Goal: Transaction & Acquisition: Purchase product/service

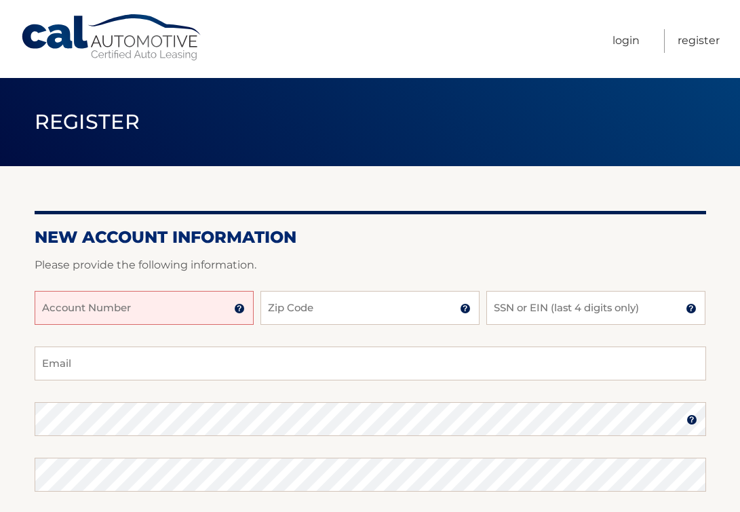
click at [97, 54] on link "Cal Automotive" at bounding box center [111, 38] width 183 height 48
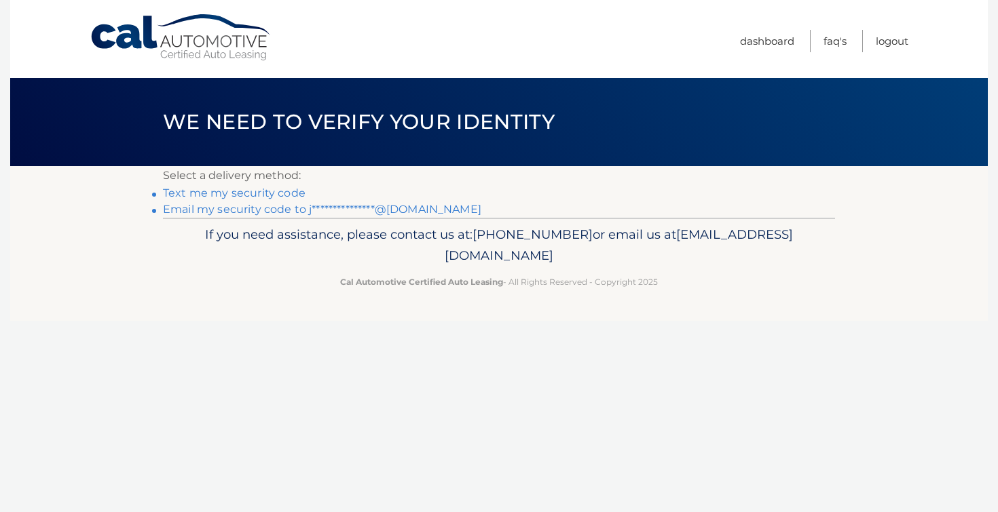
click at [248, 195] on link "Text me my security code" at bounding box center [234, 193] width 143 height 13
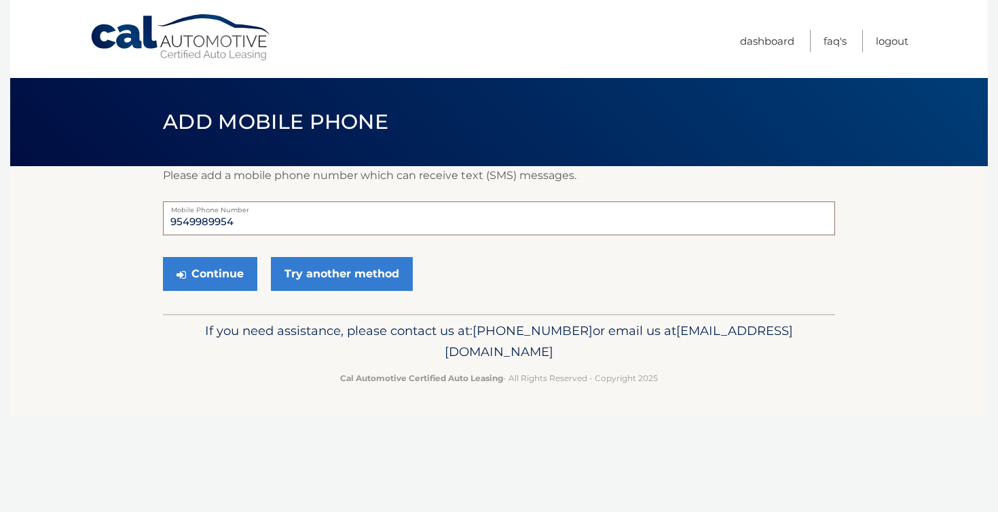
click at [250, 225] on input "9549989954" at bounding box center [499, 219] width 672 height 34
type input "9178534454"
click at [214, 274] on button "Continue" at bounding box center [210, 274] width 94 height 34
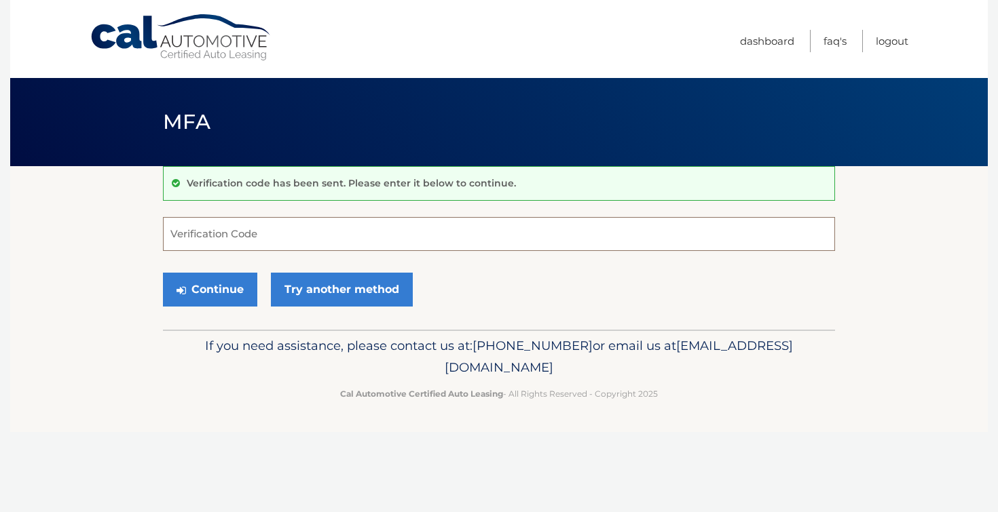
click at [222, 243] on input "Verification Code" at bounding box center [499, 234] width 672 height 34
type input "893460"
click at [163, 273] on button "Continue" at bounding box center [210, 290] width 94 height 34
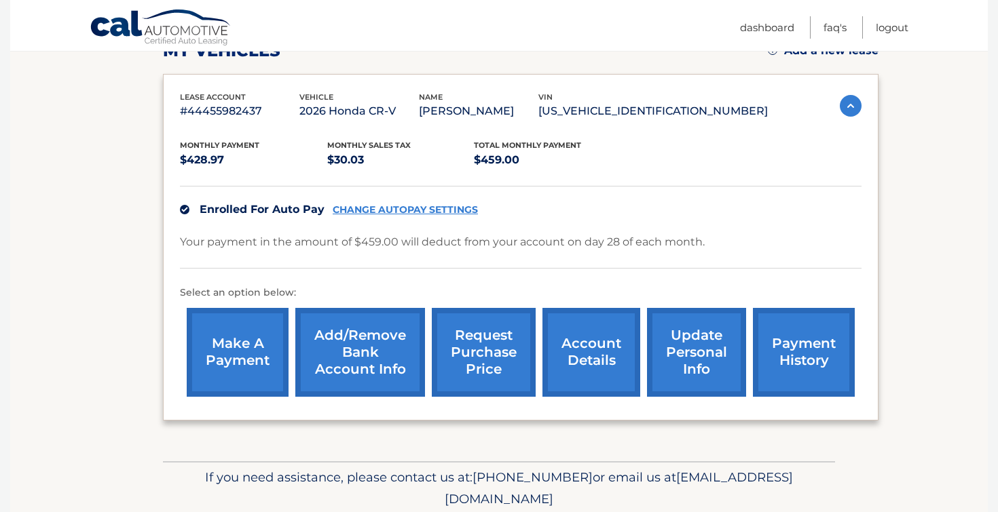
scroll to position [212, 0]
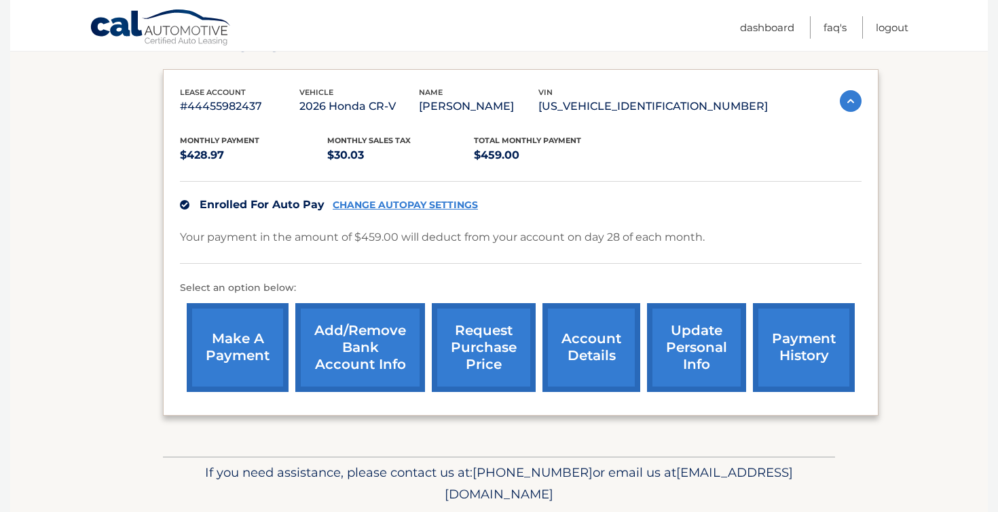
click at [802, 337] on link "payment history" at bounding box center [804, 347] width 102 height 89
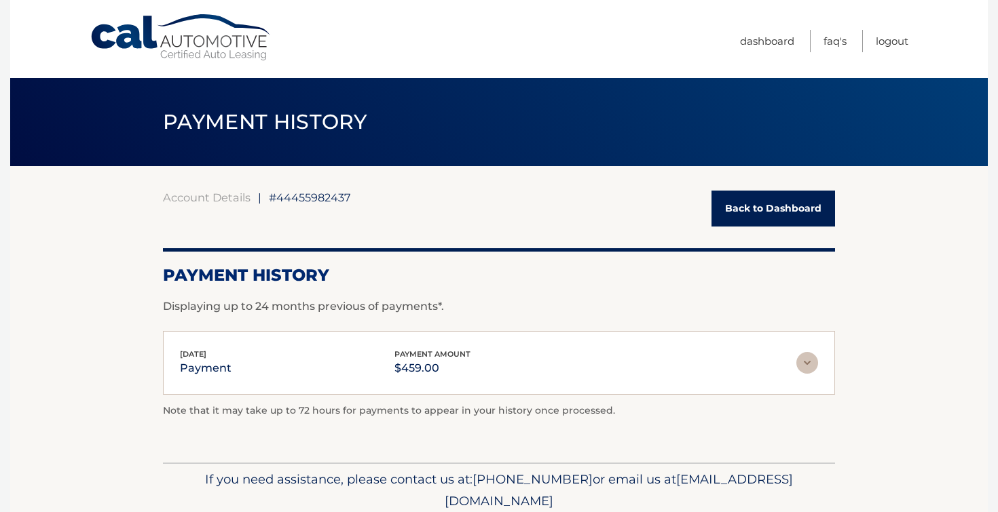
scroll to position [53, 0]
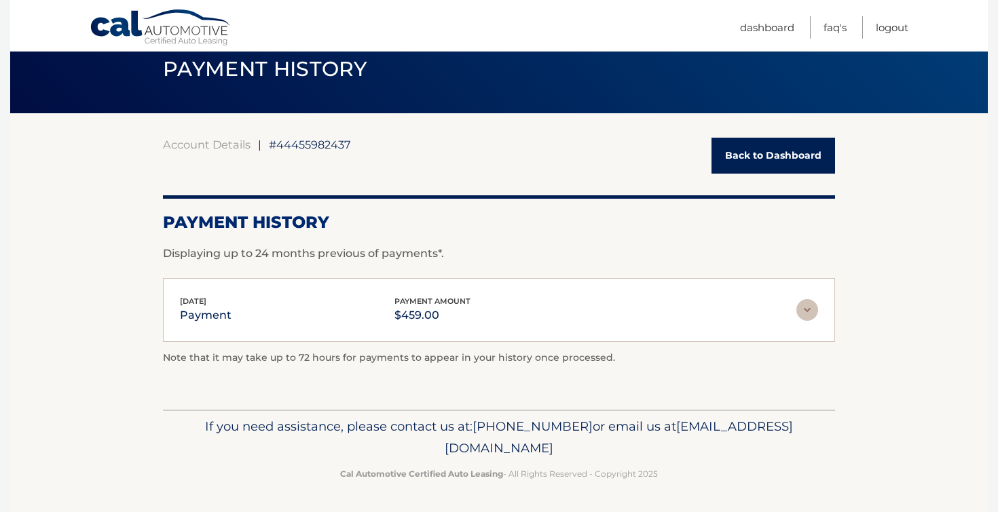
click at [812, 309] on img at bounding box center [807, 310] width 22 height 22
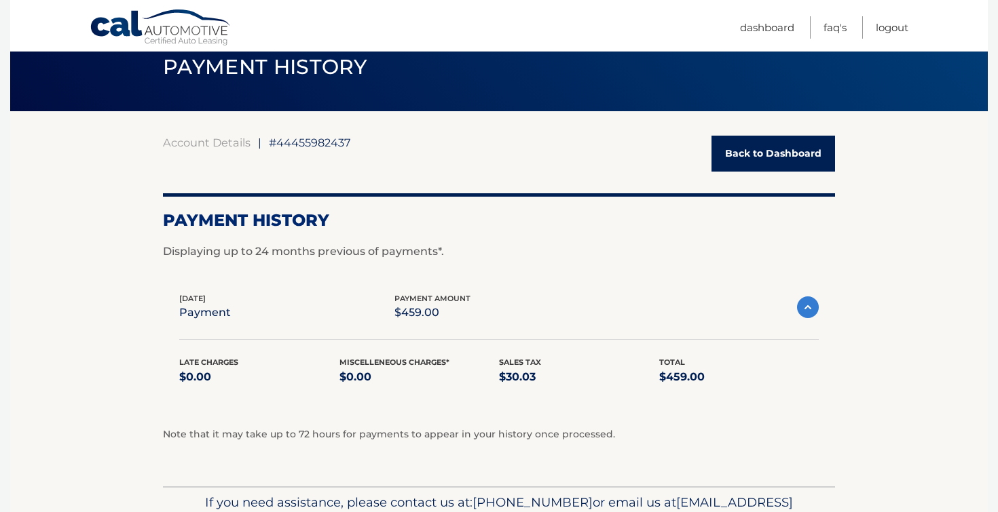
scroll to position [0, 0]
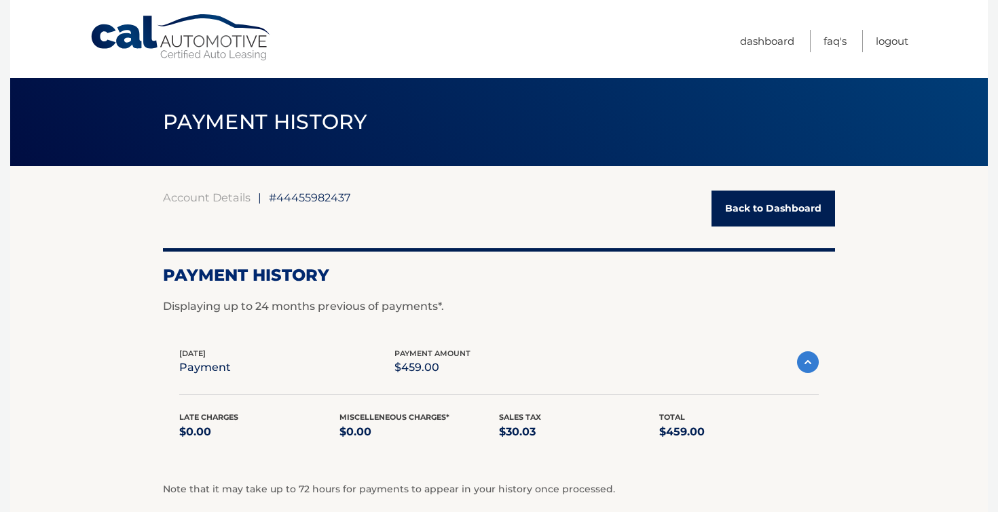
click at [800, 218] on link "Back to Dashboard" at bounding box center [773, 209] width 124 height 36
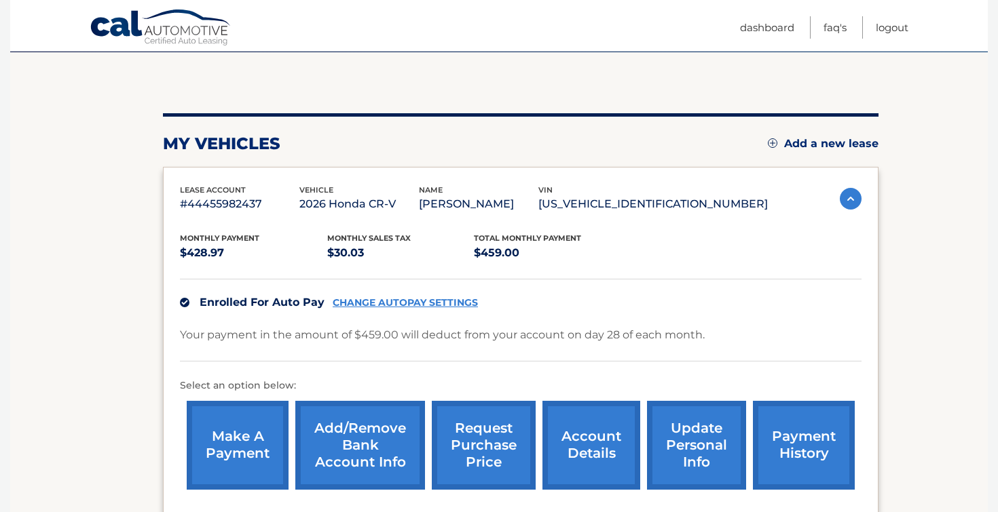
scroll to position [117, 0]
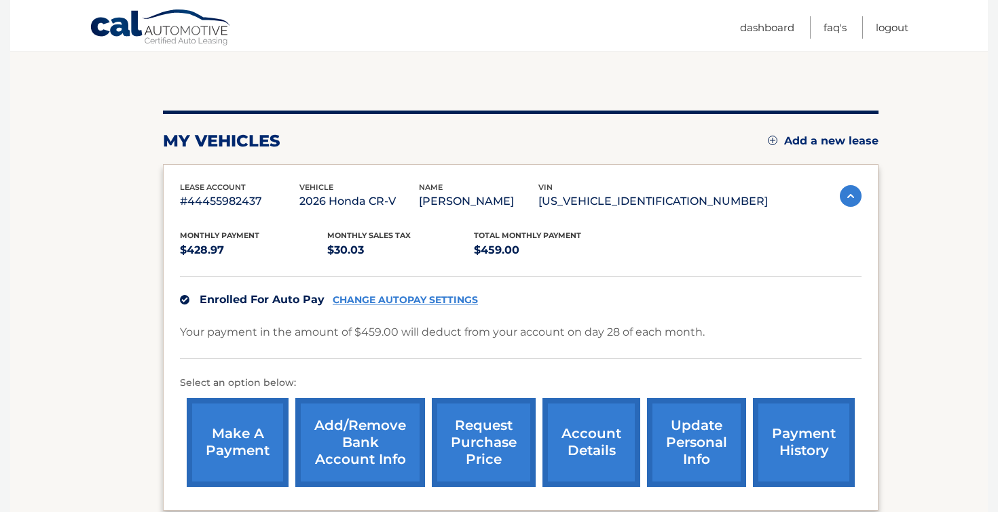
click at [421, 297] on link "CHANGE AUTOPAY SETTINGS" at bounding box center [405, 301] width 145 height 12
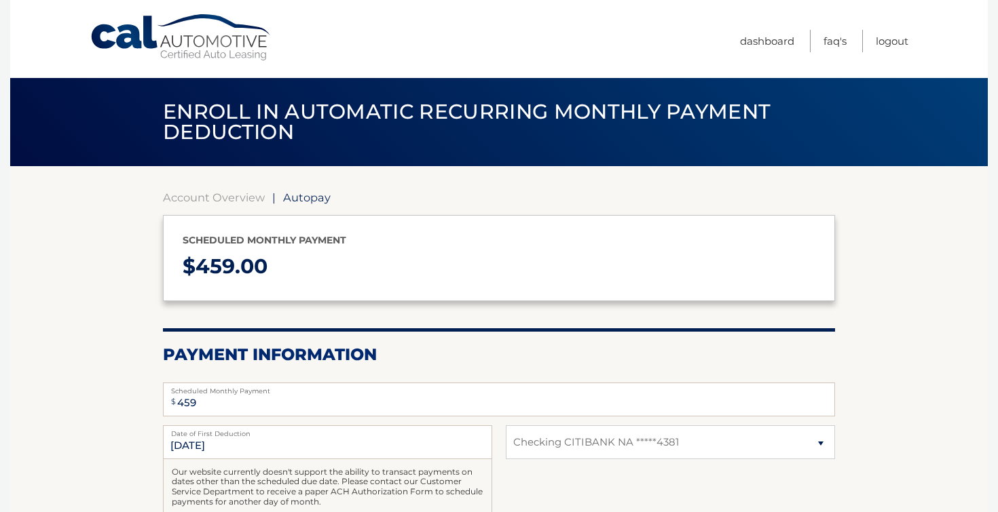
select select "YmRhNDZiYjEtZjhkMS00M2YwLThhMjktMmUzNTE1YjAzNzU0"
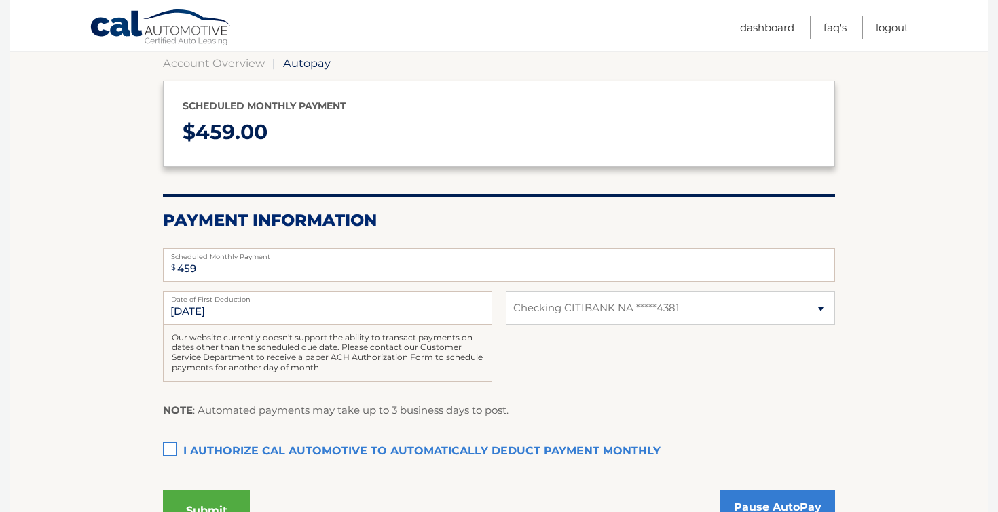
scroll to position [276, 0]
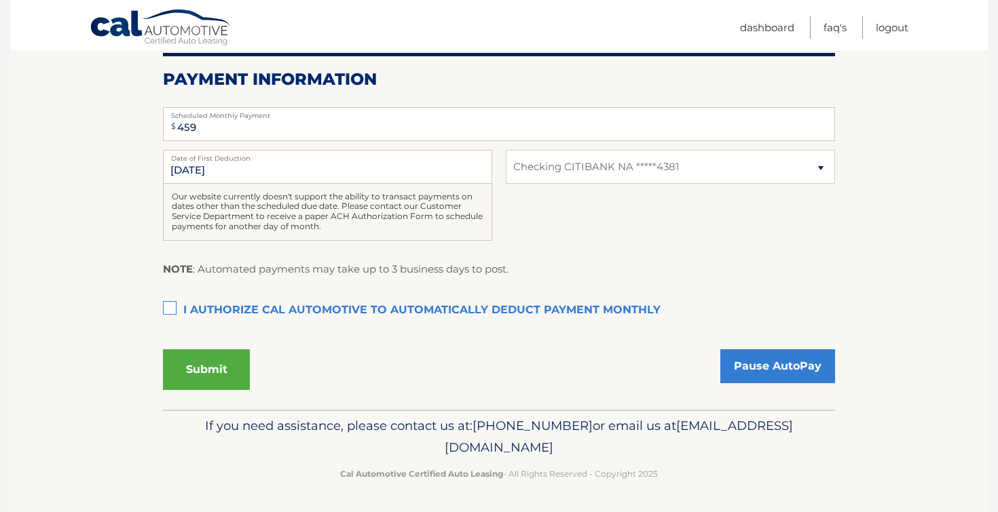
click at [211, 299] on label "I authorize cal automotive to automatically deduct payment monthly This checkbo…" at bounding box center [499, 310] width 672 height 27
click at [0, 0] on input "I authorize cal automotive to automatically deduct payment monthly This checkbo…" at bounding box center [0, 0] width 0 height 0
click at [231, 366] on button "Submit" at bounding box center [206, 369] width 87 height 41
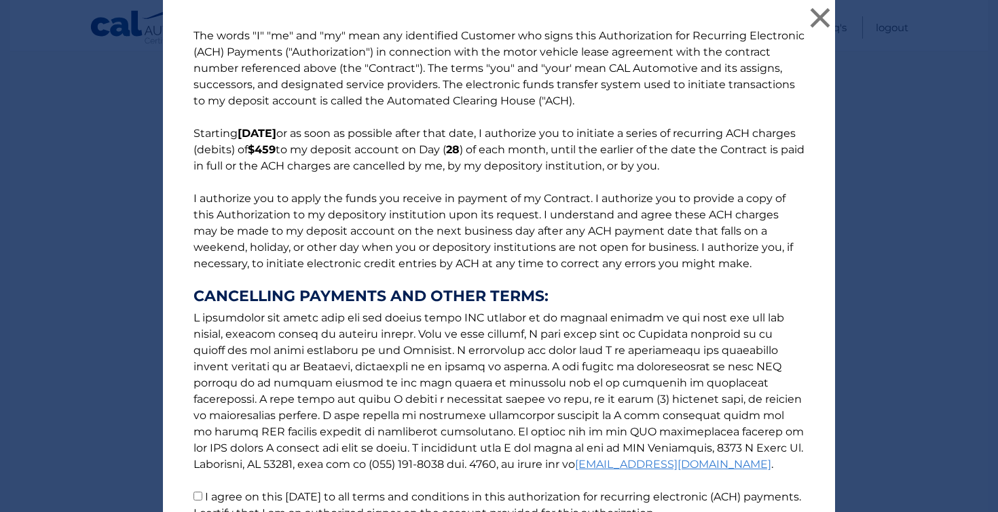
scroll to position [128, 0]
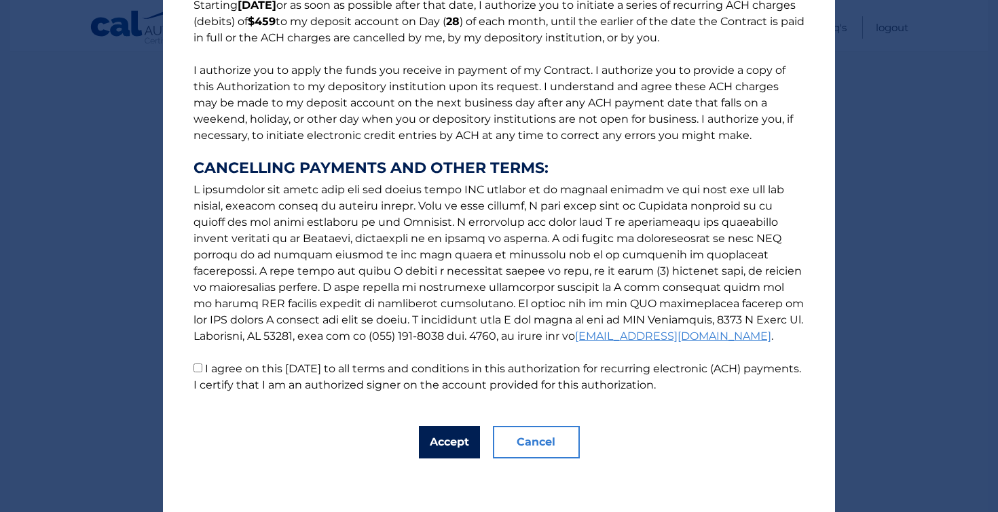
click at [449, 426] on button "Accept" at bounding box center [449, 442] width 61 height 33
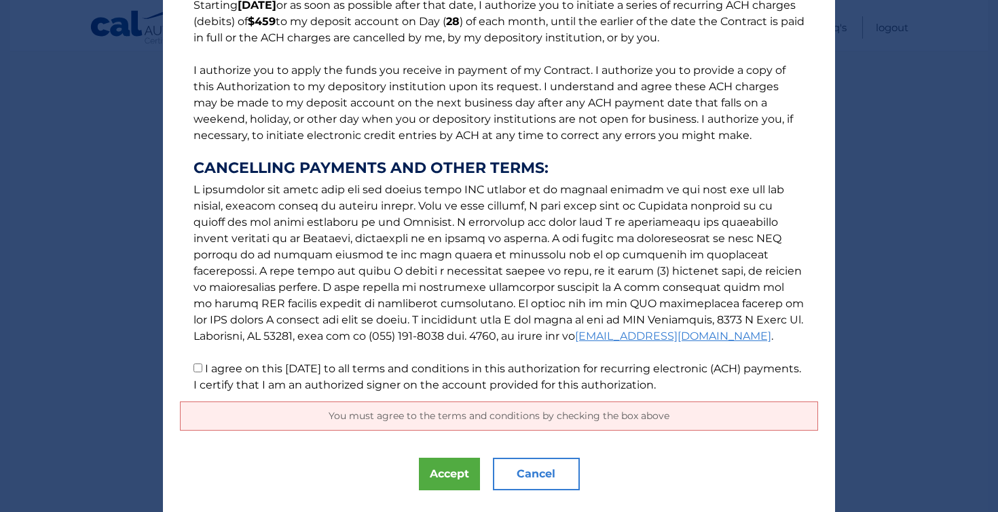
click at [256, 376] on p "The words "I" "me" and "my" mean any identified Customer who signs this Authori…" at bounding box center [499, 147] width 638 height 494
click at [191, 373] on p "The words "I" "me" and "my" mean any identified Customer who signs this Authori…" at bounding box center [499, 147] width 638 height 494
click at [193, 370] on p "The words "I" "me" and "my" mean any identified Customer who signs this Authori…" at bounding box center [499, 147] width 638 height 494
click at [193, 370] on input "I agree on this 09/21/2025 to all terms and conditions in this authorization fo…" at bounding box center [197, 368] width 9 height 9
checkbox input "true"
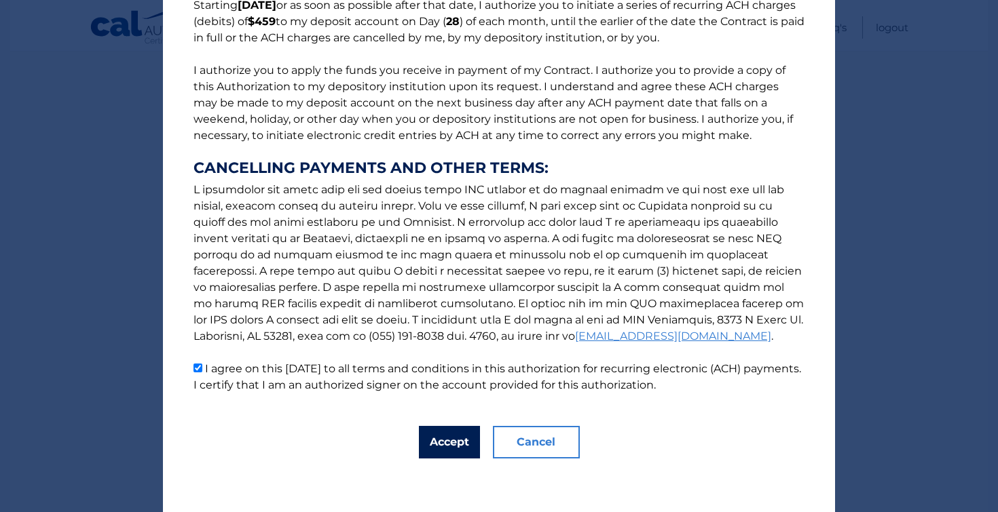
click at [428, 450] on button "Accept" at bounding box center [449, 442] width 61 height 33
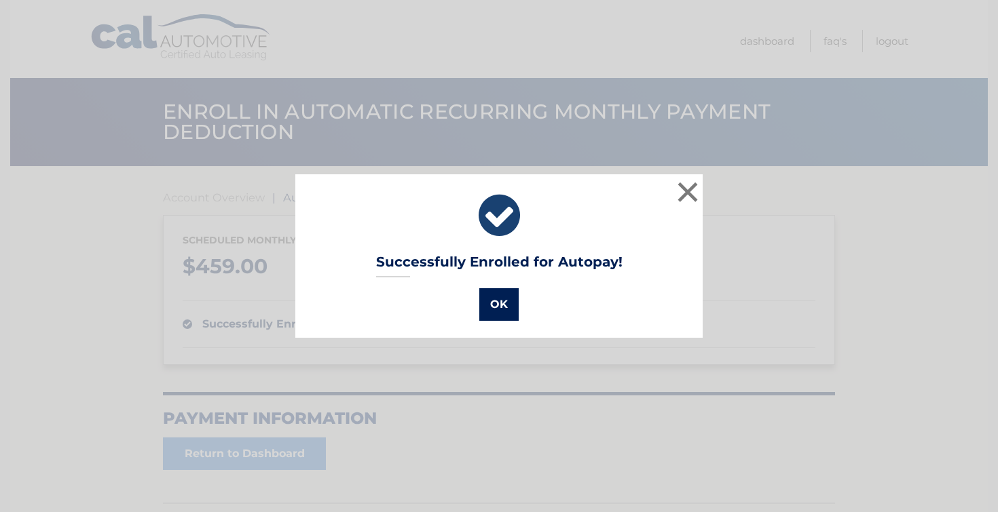
click at [496, 319] on button "OK" at bounding box center [498, 304] width 39 height 33
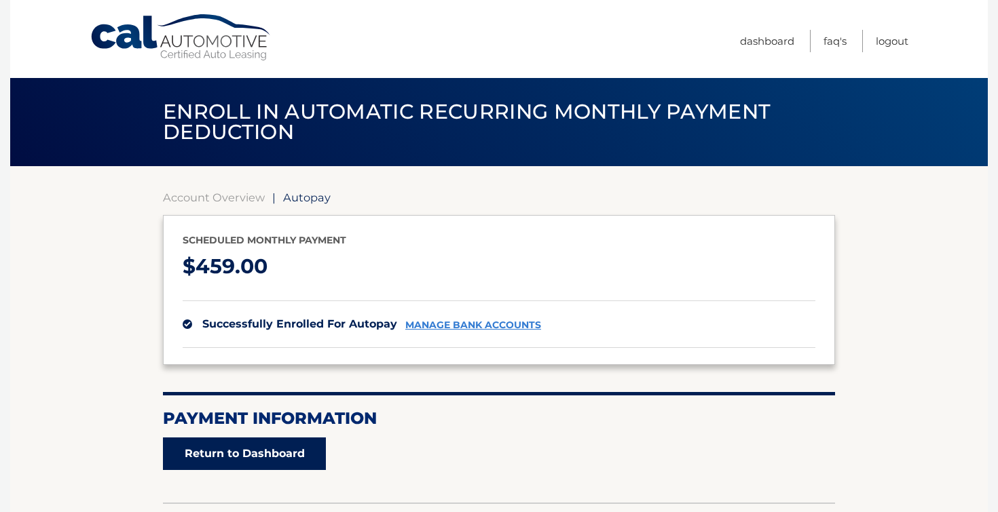
click at [298, 449] on link "Return to Dashboard" at bounding box center [244, 454] width 163 height 33
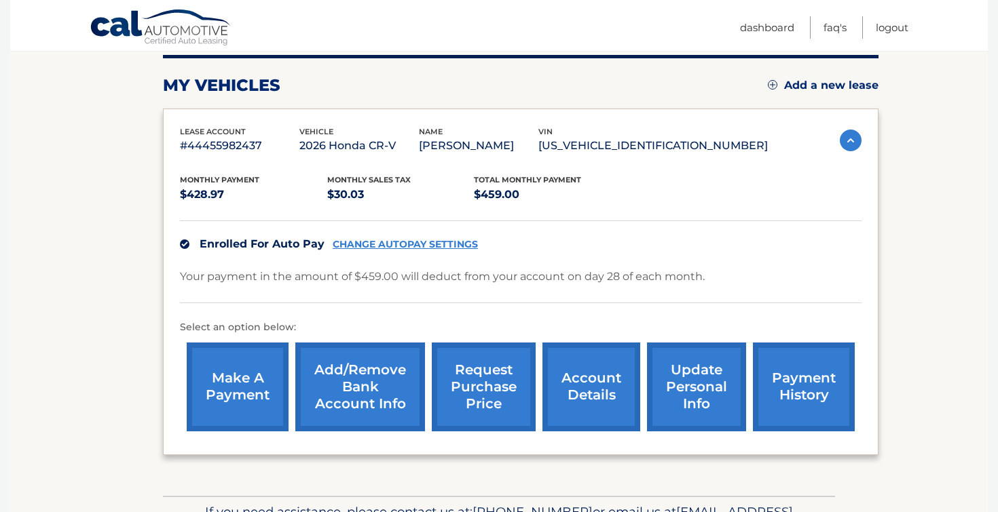
scroll to position [179, 0]
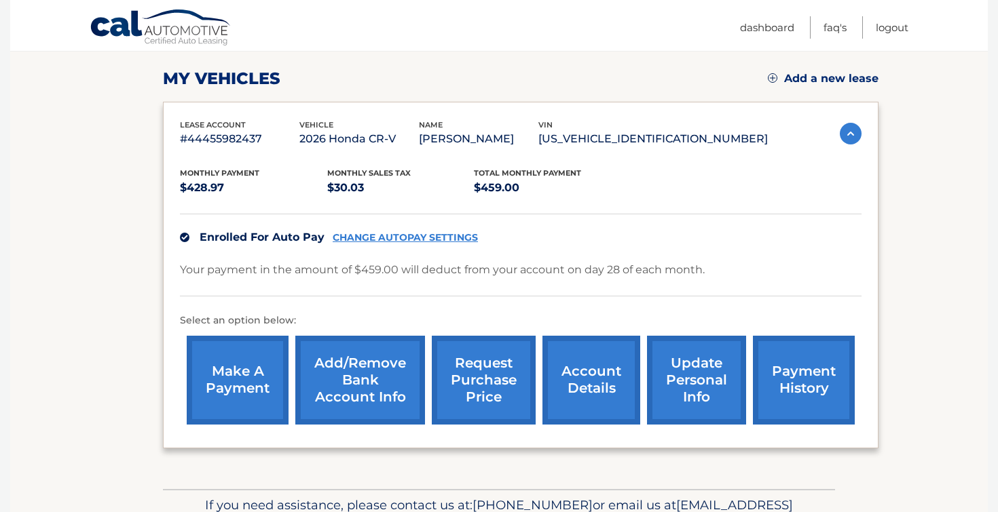
click at [588, 382] on link "account details" at bounding box center [591, 380] width 98 height 89
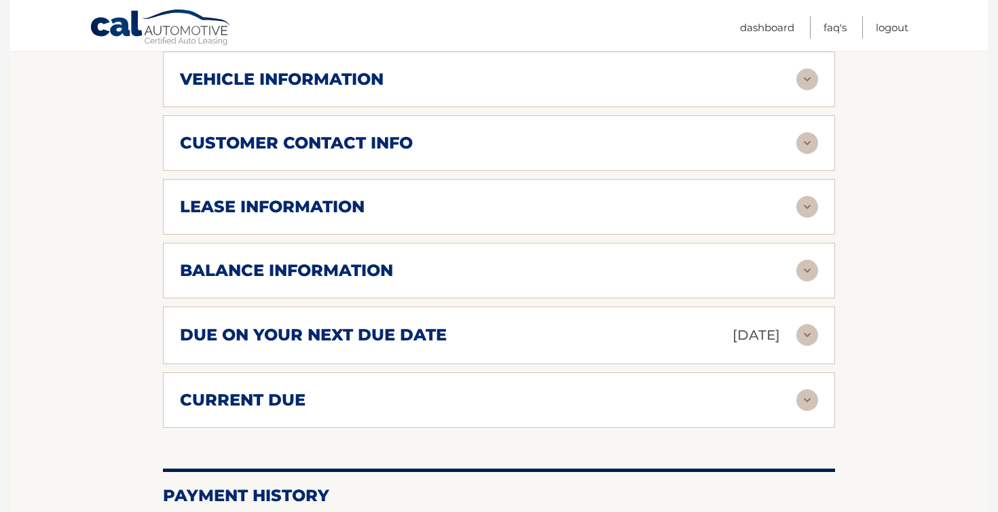
scroll to position [618, 0]
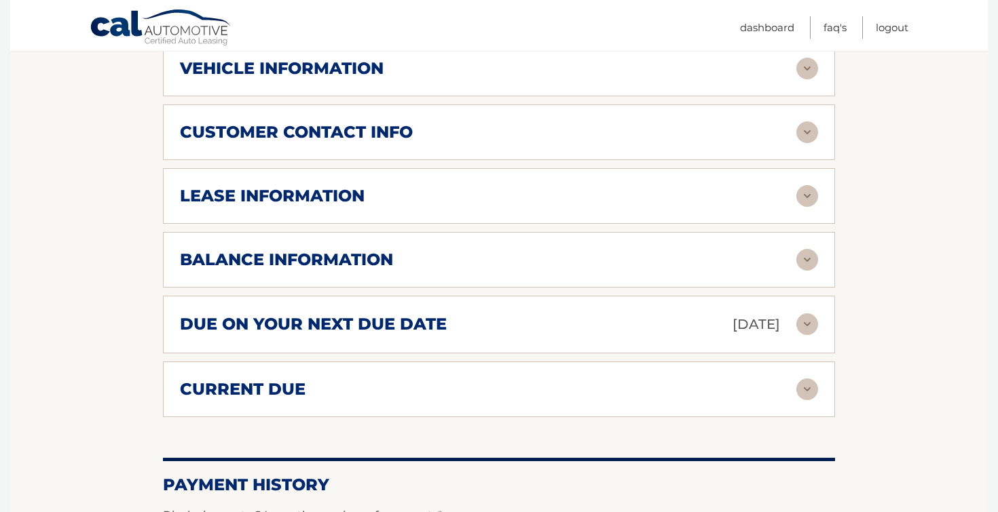
click at [656, 259] on div "balance information" at bounding box center [488, 260] width 616 height 20
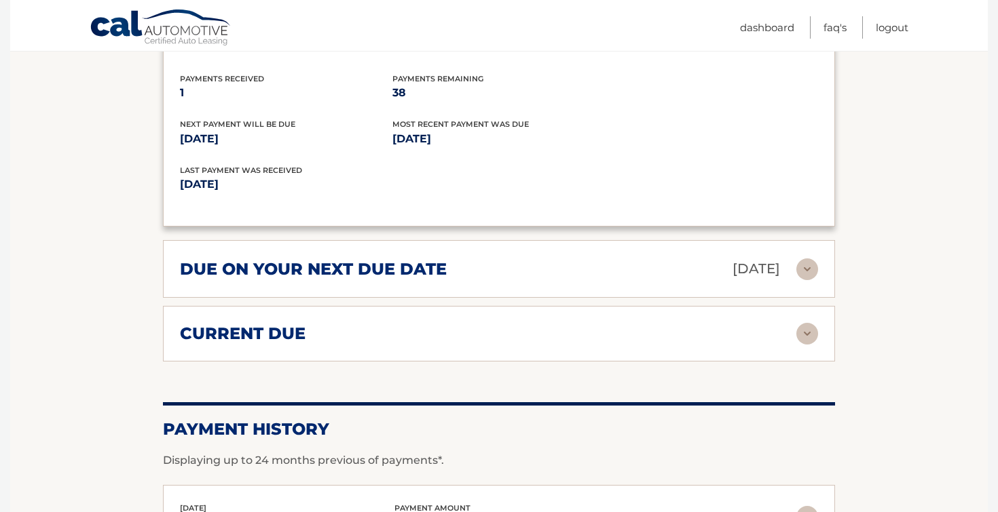
scroll to position [837, 0]
click at [826, 263] on div "due on your next due date [DATE] Late Charges $0.00 Miscellaneous Charges $0.00…" at bounding box center [499, 270] width 672 height 58
click at [816, 265] on img at bounding box center [807, 270] width 22 height 22
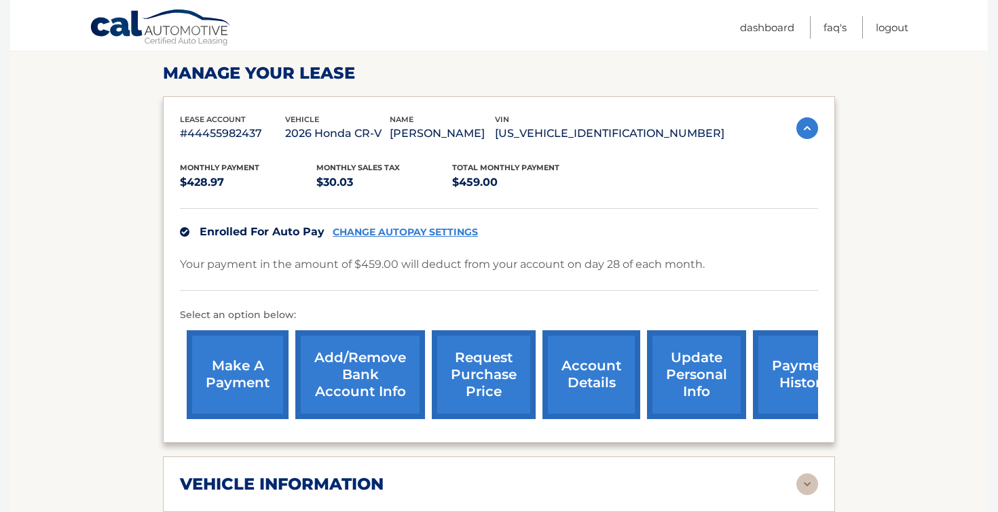
scroll to position [220, 0]
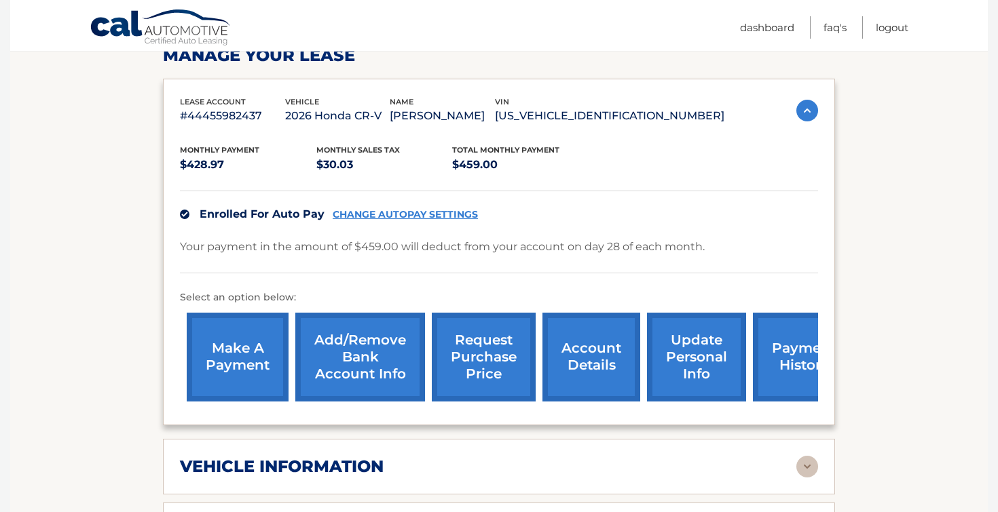
click at [255, 380] on link "make a payment" at bounding box center [238, 357] width 102 height 89
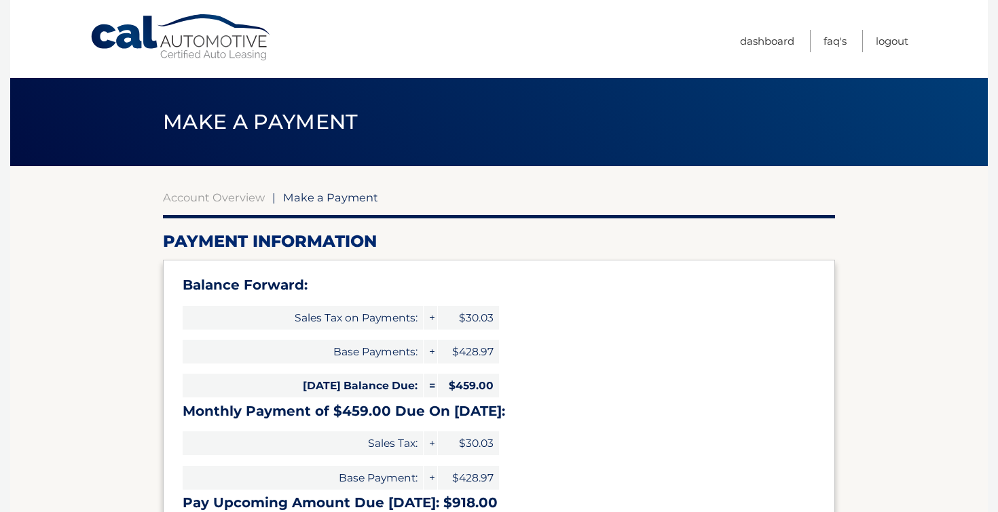
select select "YmRhNDZiYjEtZjhkMS00M2YwLThhMjktMmUzNTE1YjAzNzU0"
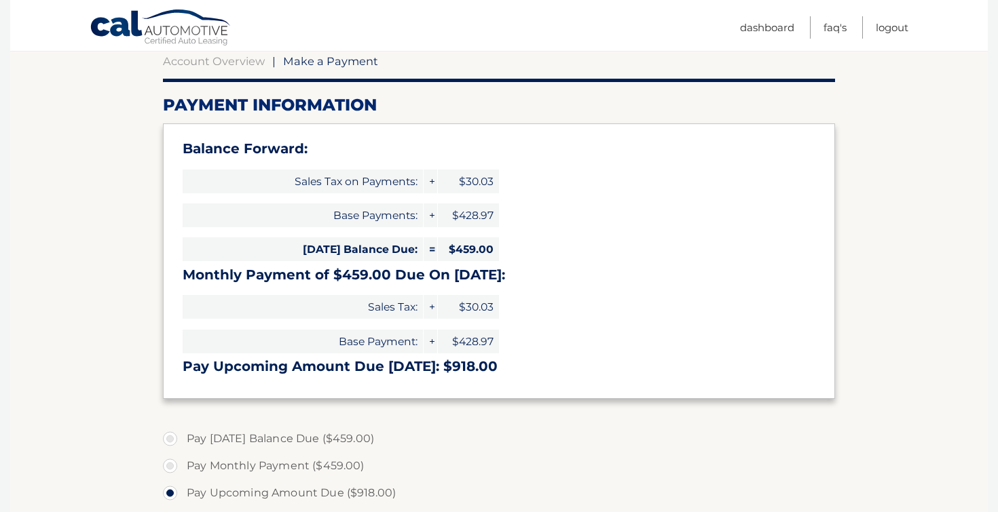
scroll to position [162, 0]
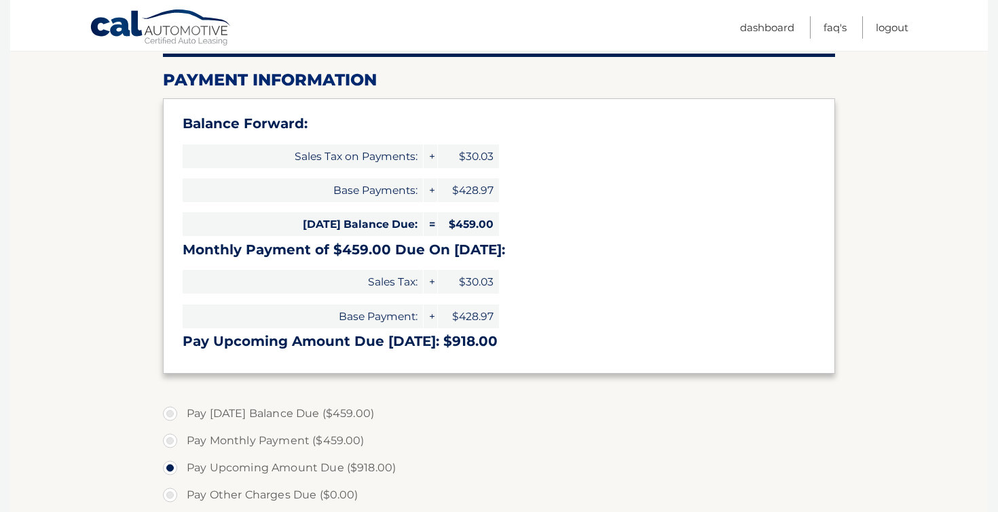
click at [344, 442] on label "Pay Monthly Payment ($459.00)" at bounding box center [499, 441] width 672 height 27
click at [182, 442] on input "Pay Monthly Payment ($459.00)" at bounding box center [175, 439] width 14 height 22
radio input "true"
type input "459.00"
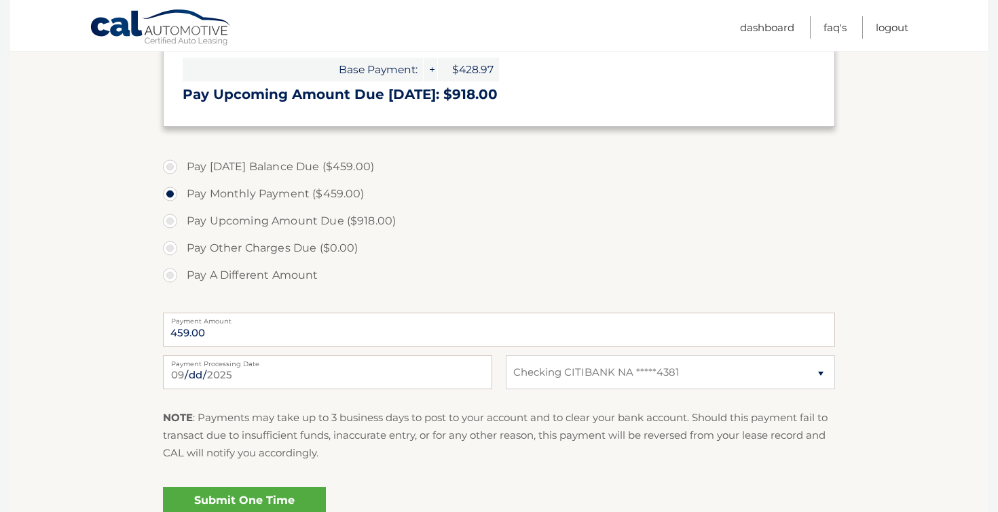
scroll to position [432, 0]
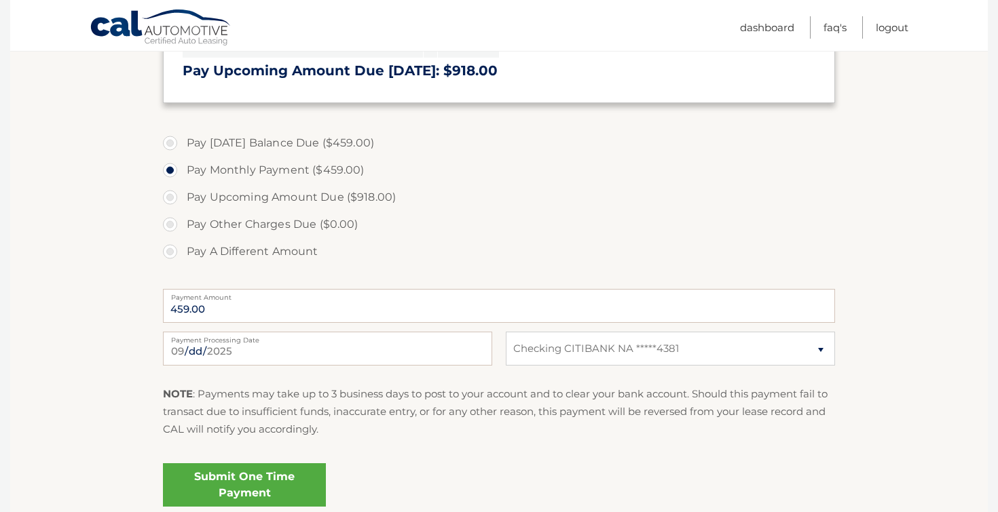
click at [317, 489] on link "Submit One Time Payment" at bounding box center [244, 484] width 163 height 43
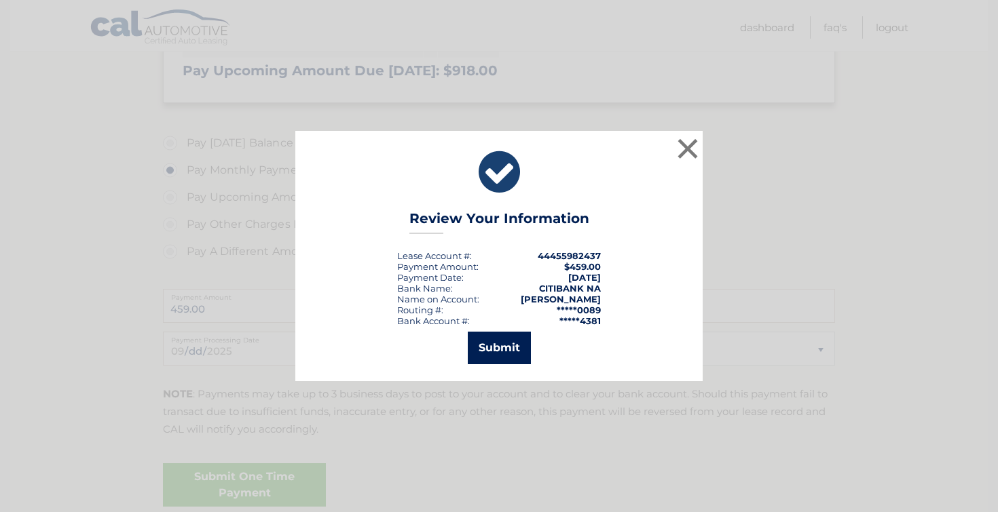
click at [526, 346] on button "Submit" at bounding box center [499, 348] width 63 height 33
click at [0, 0] on icon at bounding box center [0, 0] width 0 height 0
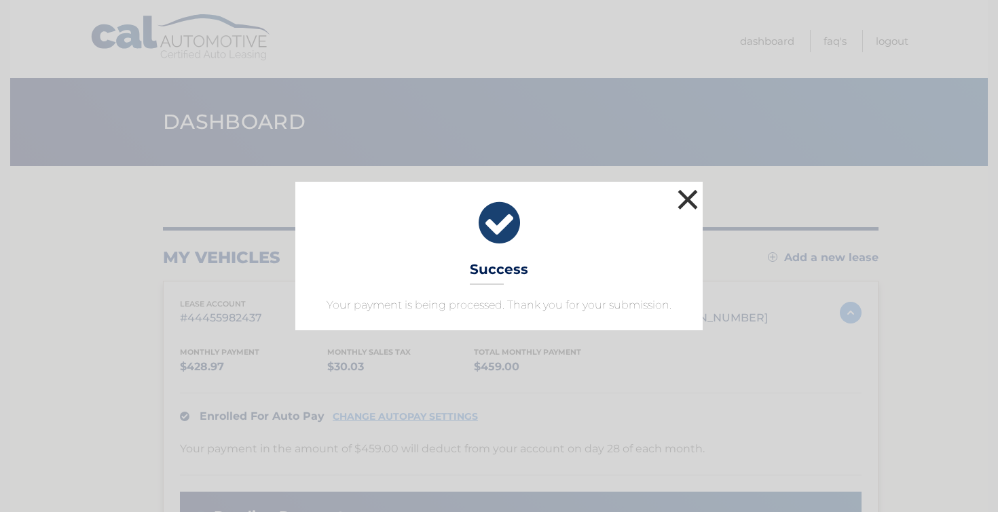
click at [687, 196] on button "×" at bounding box center [687, 199] width 27 height 27
